Goal: Information Seeking & Learning: Find specific page/section

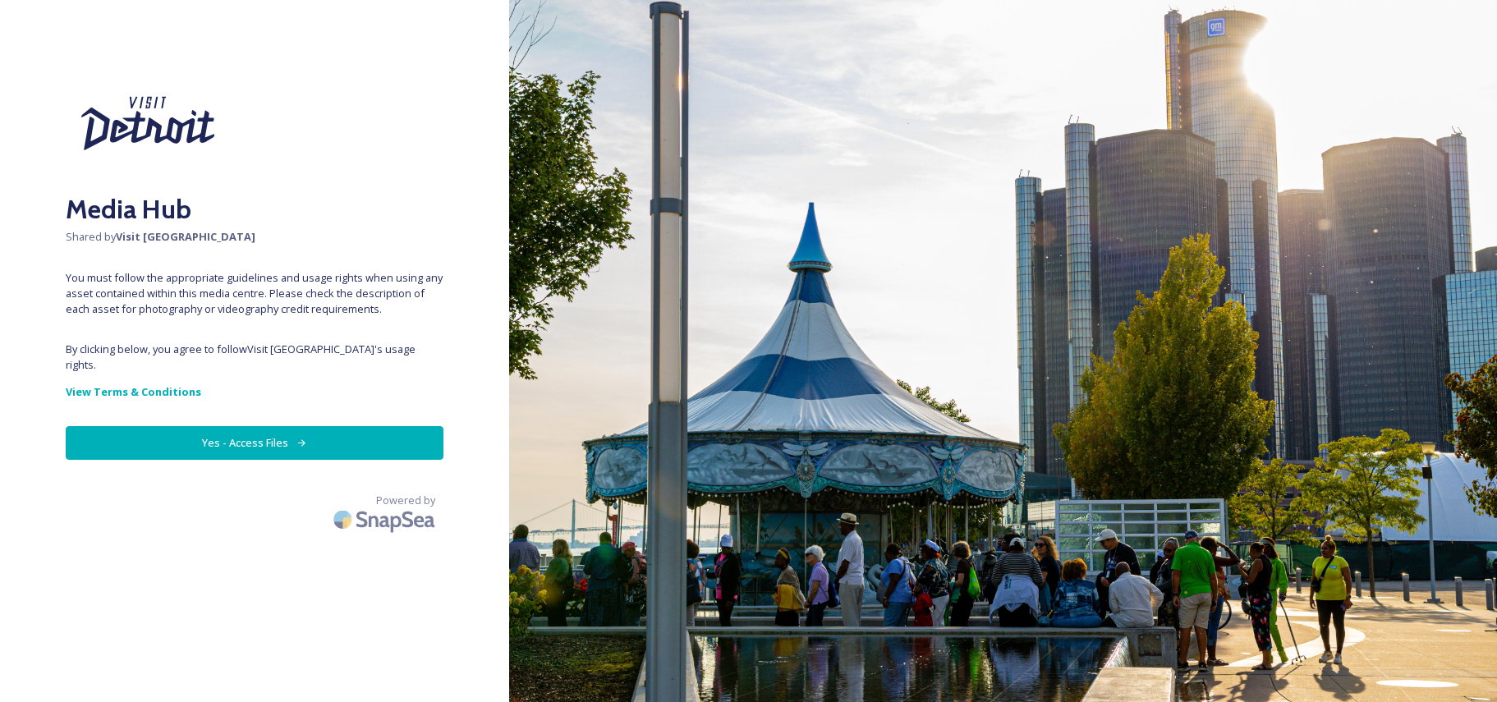
click at [274, 427] on button "Yes - Access Files" at bounding box center [255, 443] width 378 height 34
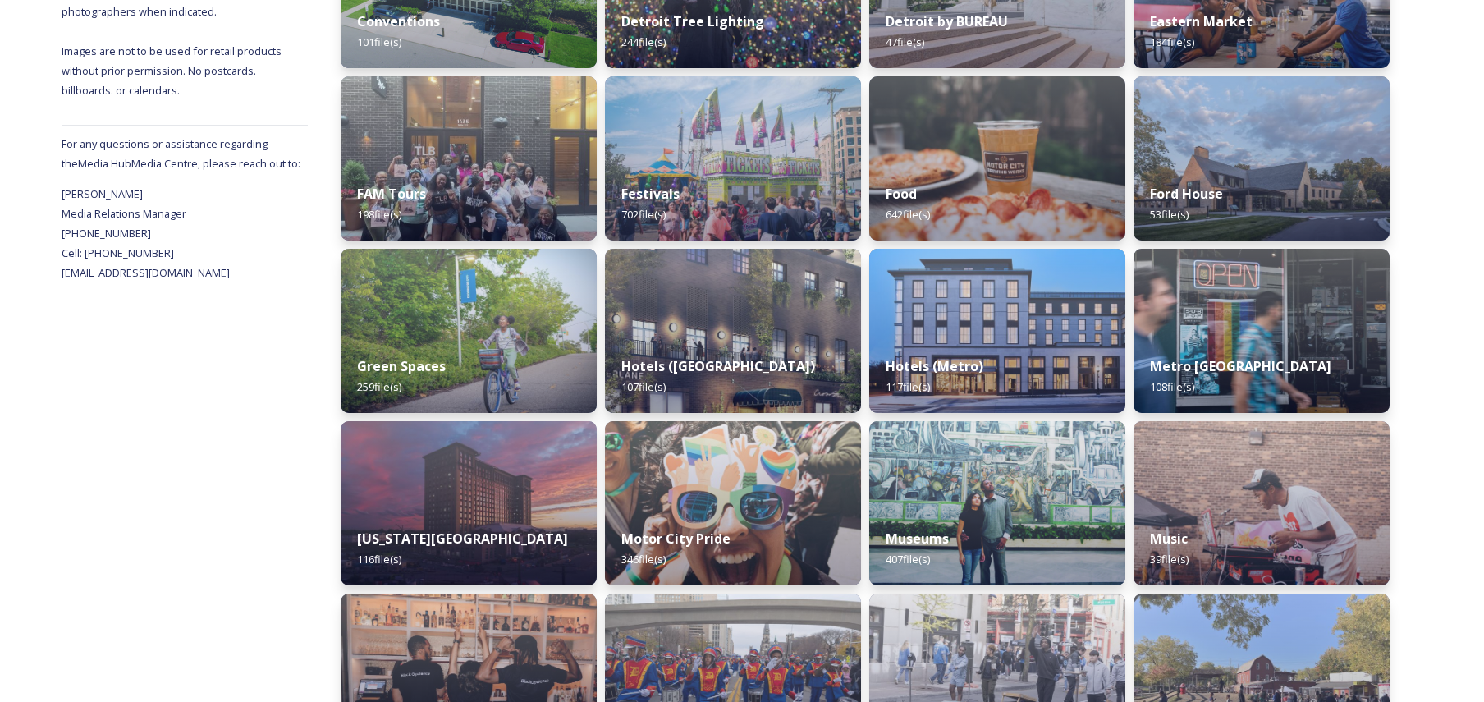
scroll to position [575, 0]
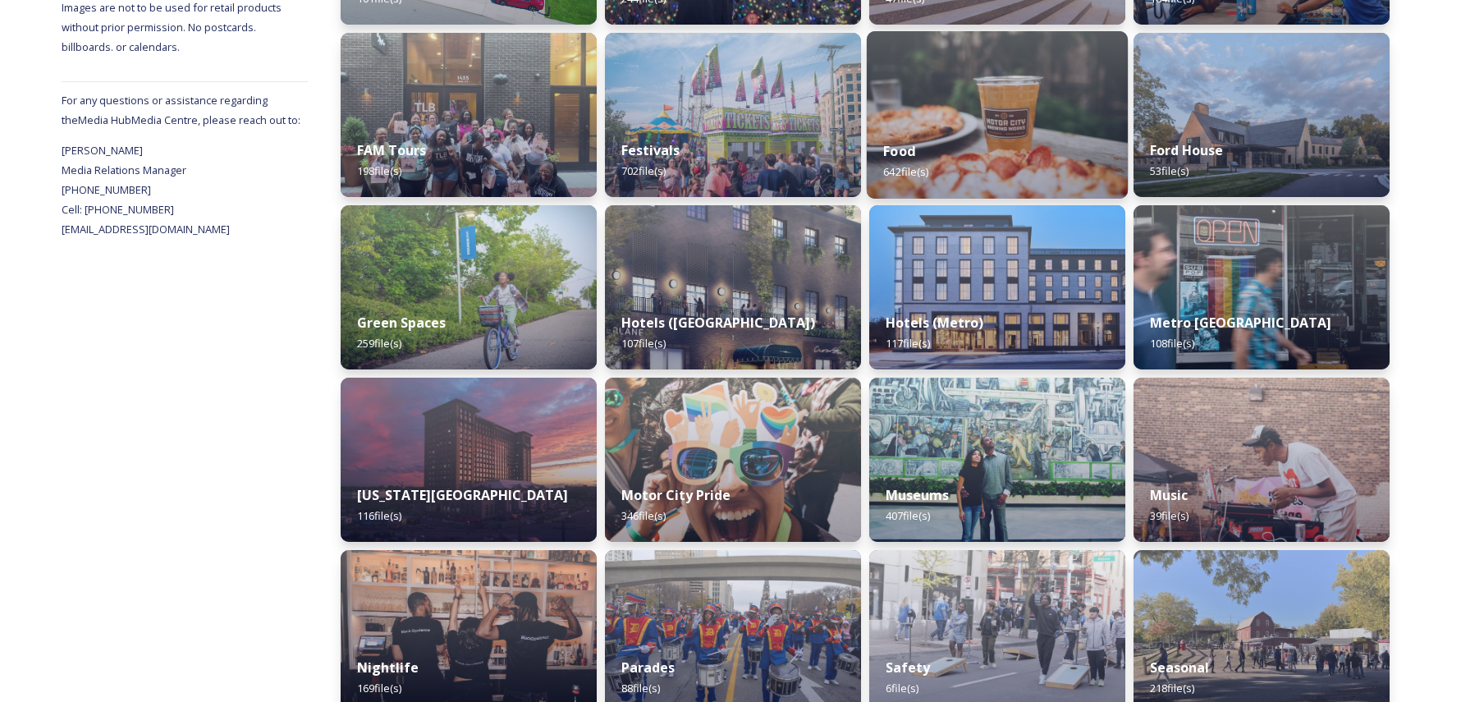
click at [970, 166] on div "Food 642 file(s)" at bounding box center [997, 161] width 261 height 75
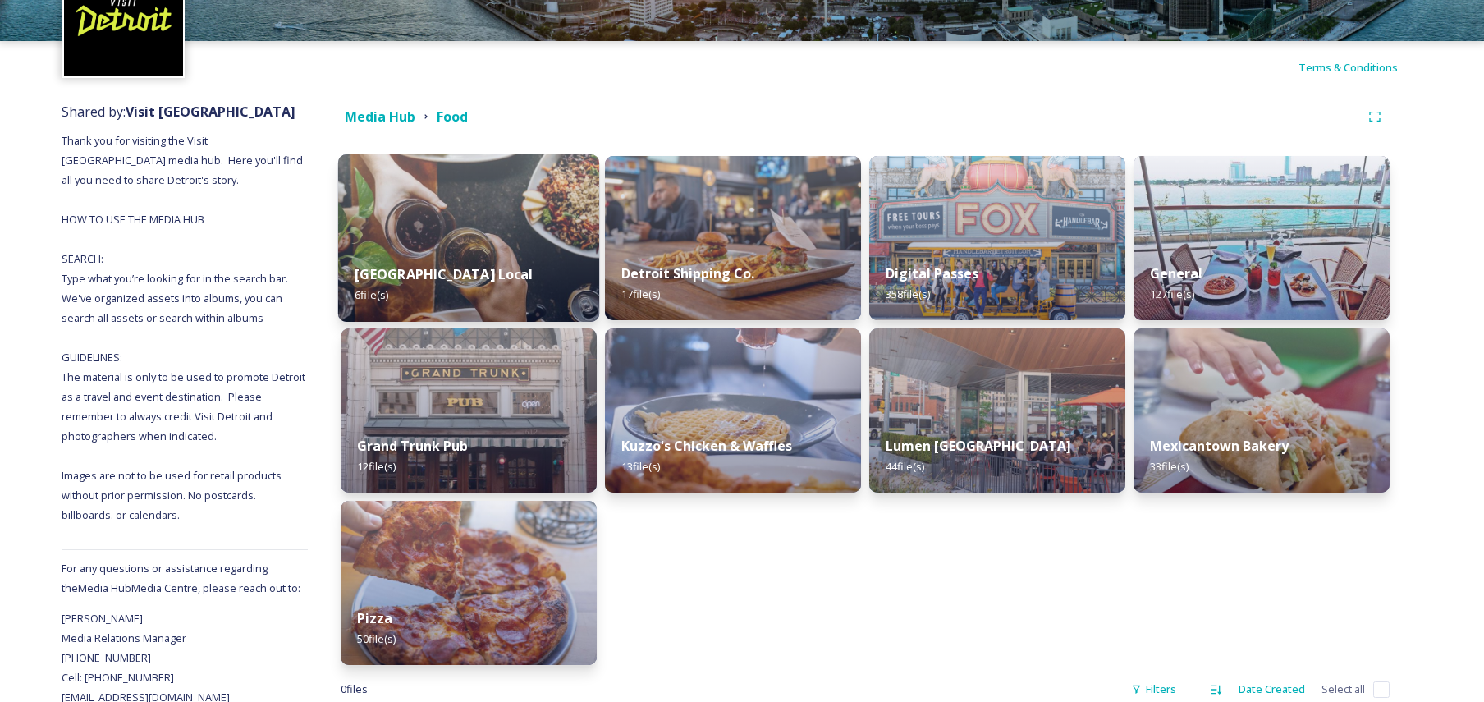
scroll to position [146, 0]
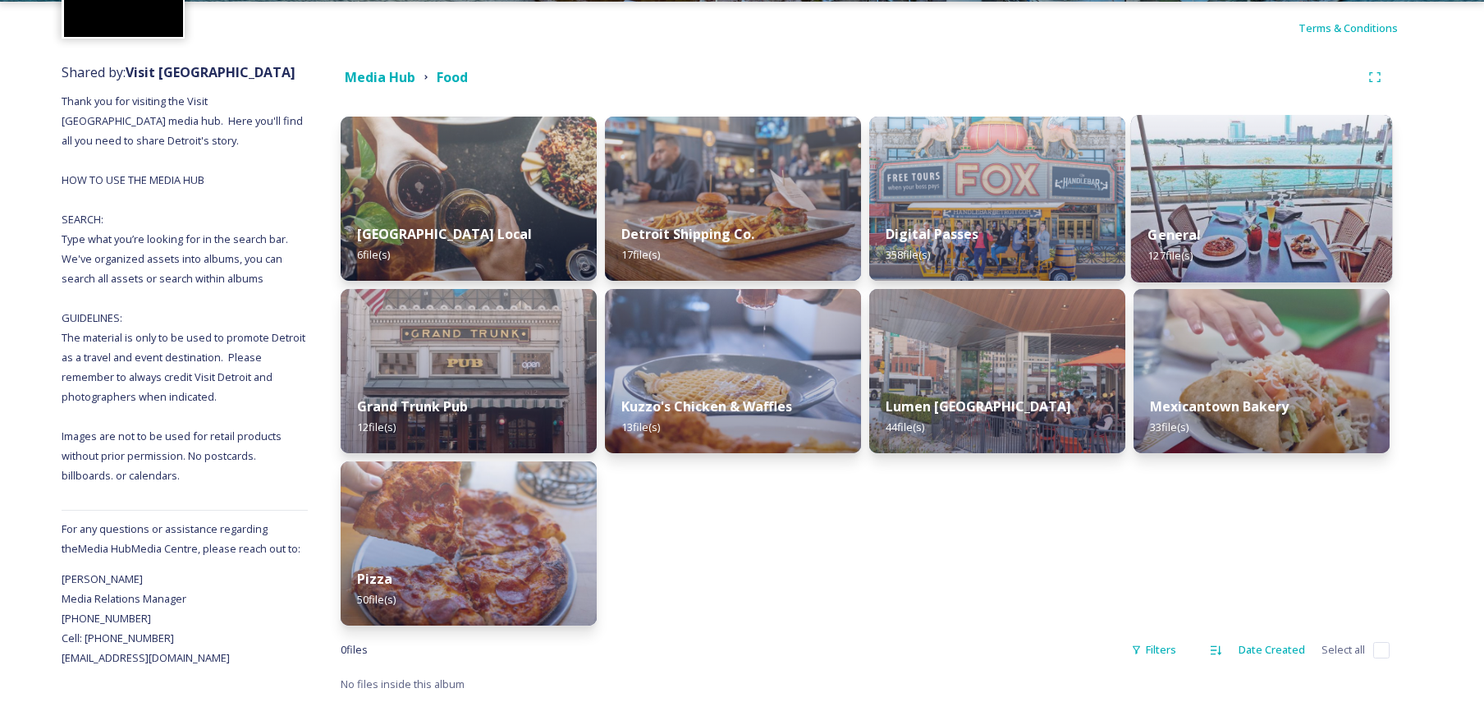
click at [1173, 225] on div "General 127 file(s)" at bounding box center [1261, 245] width 261 height 75
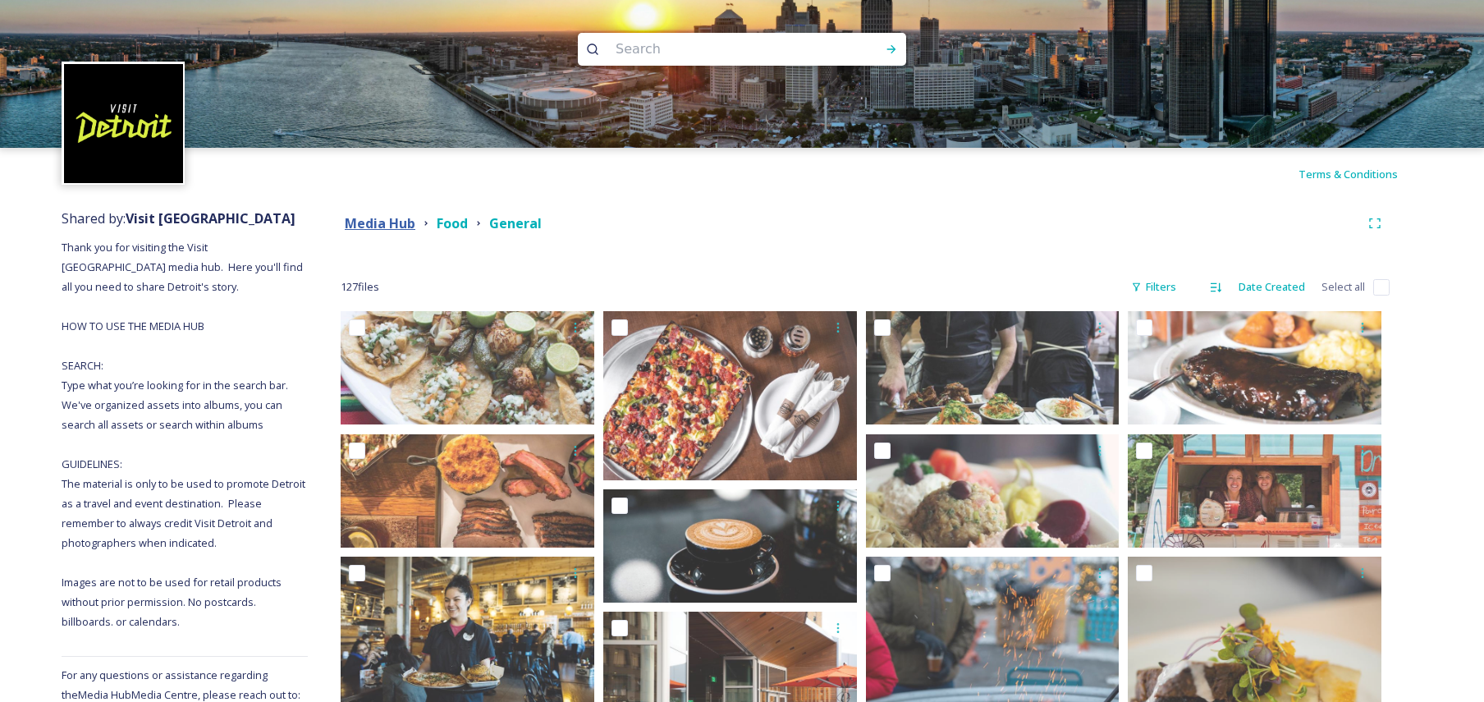
click at [381, 220] on strong "Media Hub" at bounding box center [380, 223] width 71 height 18
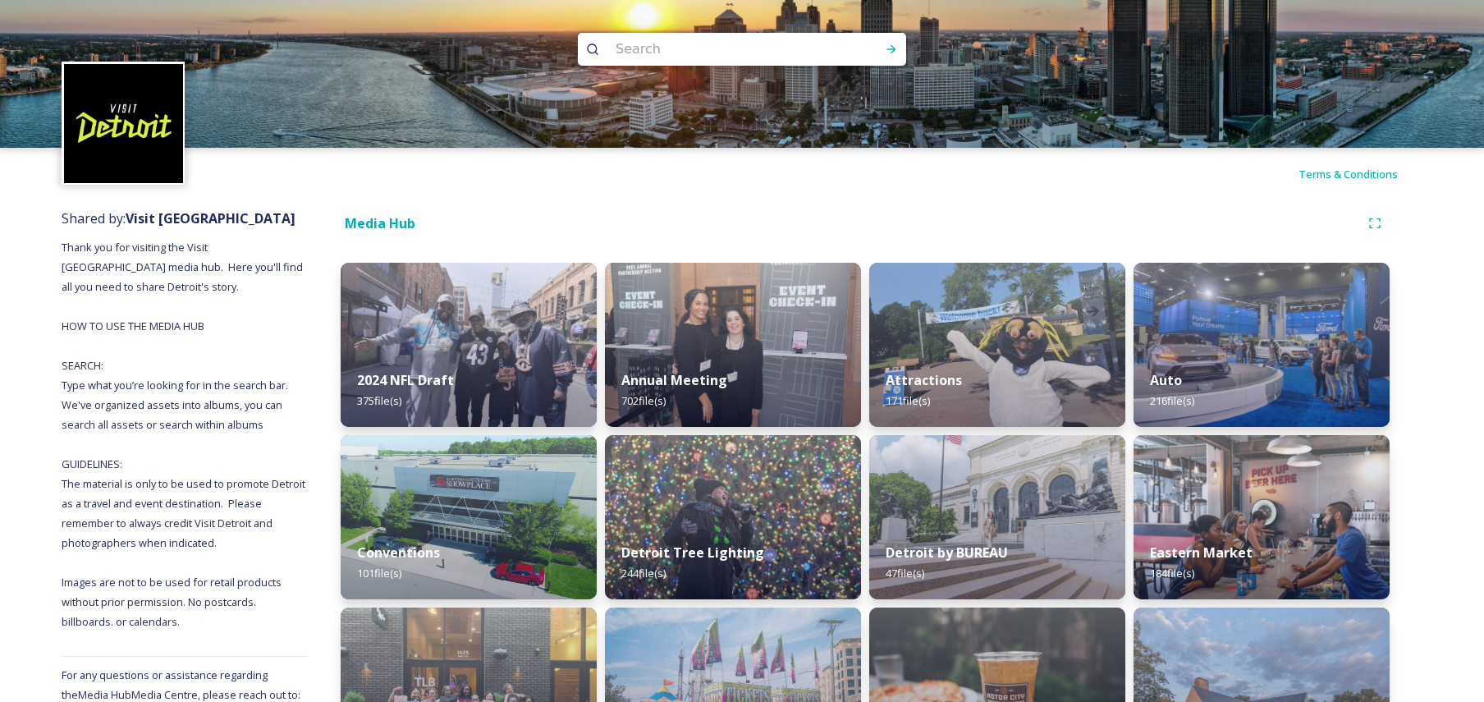
click at [674, 53] on input at bounding box center [720, 49] width 225 height 36
type input "meeting planner toolkit"
click at [887, 44] on icon at bounding box center [891, 49] width 13 height 13
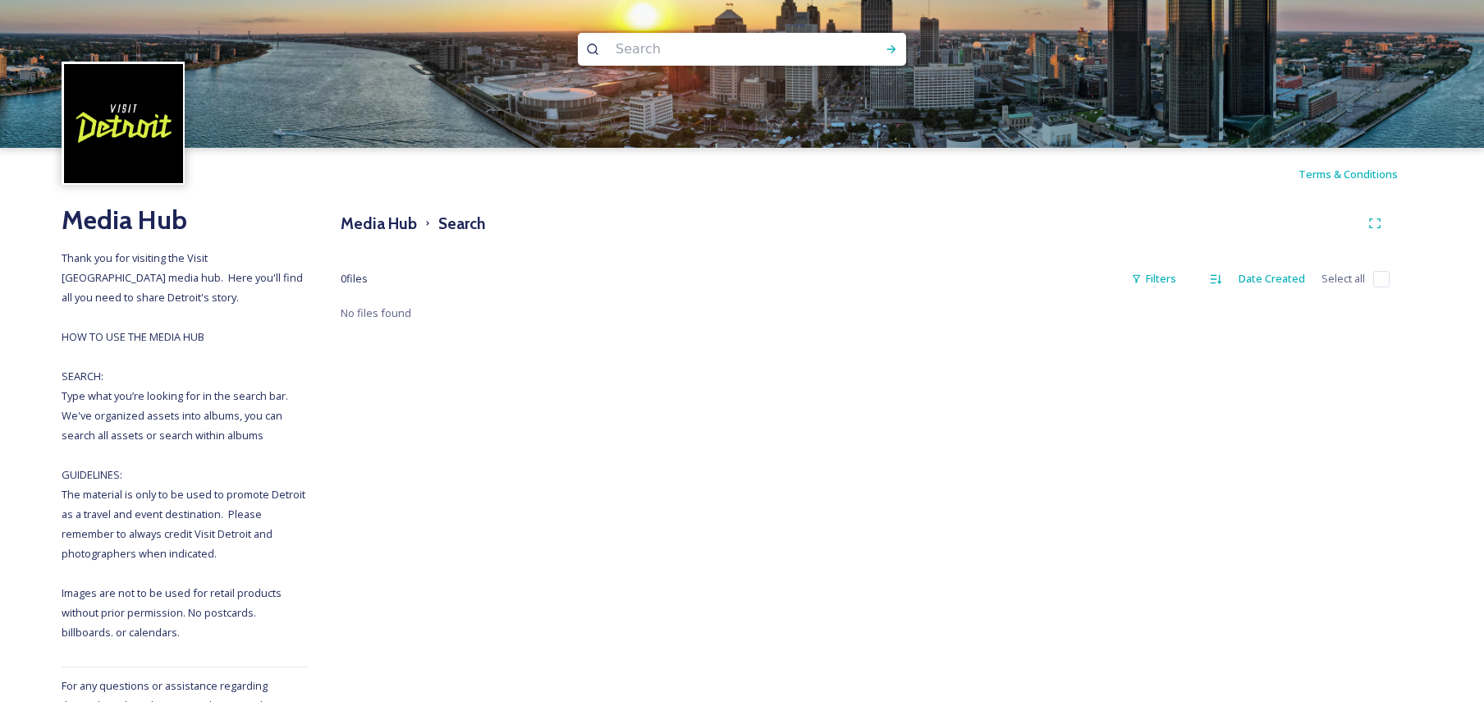
click at [666, 49] on input at bounding box center [720, 49] width 225 height 36
type input "meetings"
